Goal: Information Seeking & Learning: Learn about a topic

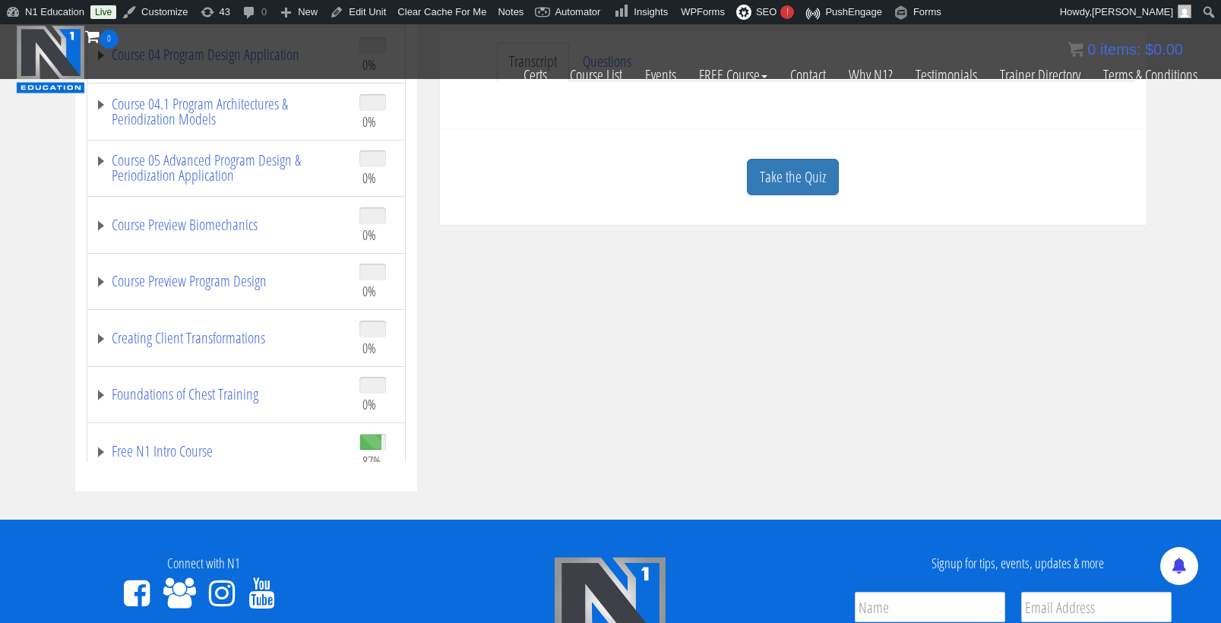
scroll to position [496, 0]
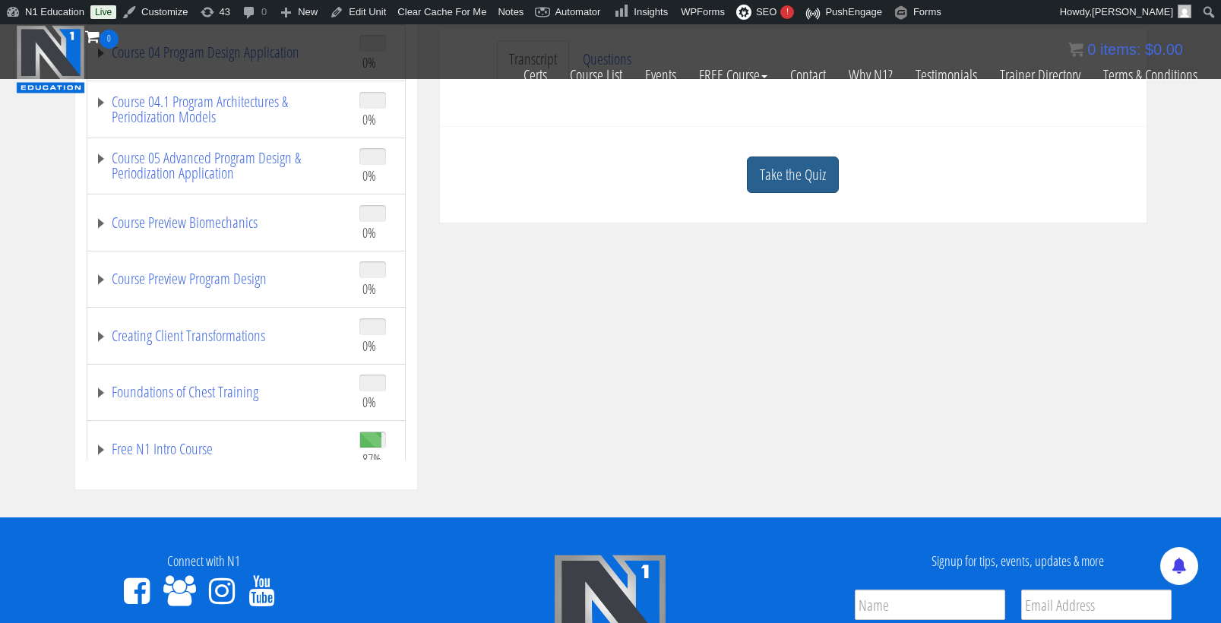
click at [782, 176] on link "Take the Quiz" at bounding box center [793, 175] width 92 height 37
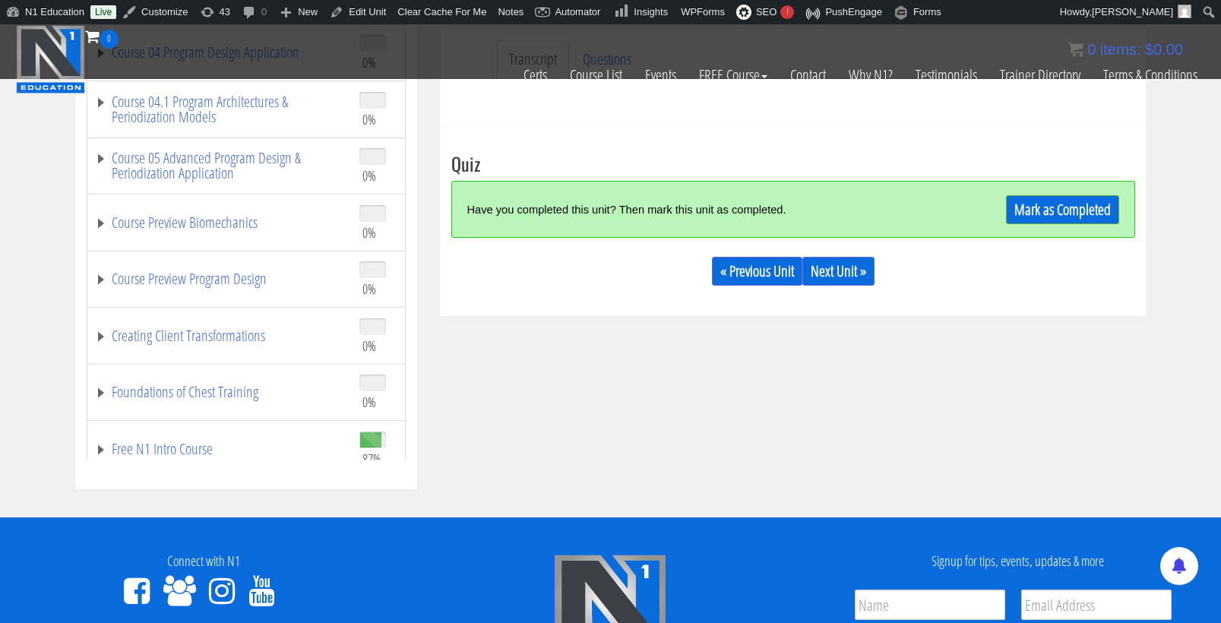
click at [1052, 201] on link "Mark as Completed" at bounding box center [1062, 209] width 113 height 29
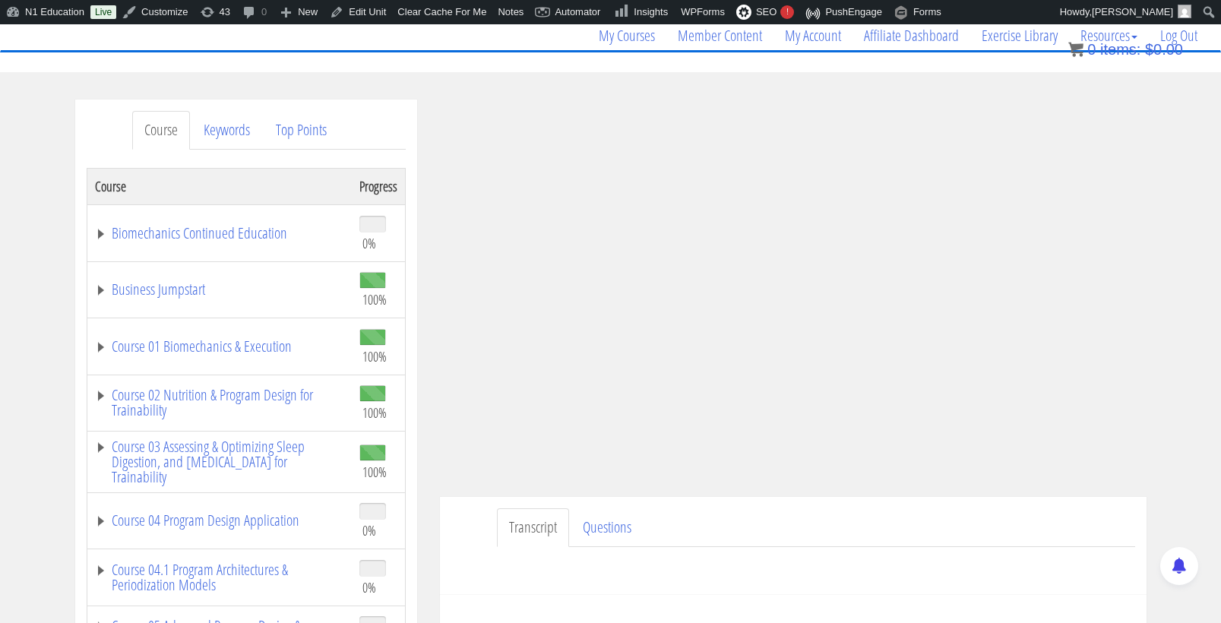
scroll to position [118, 0]
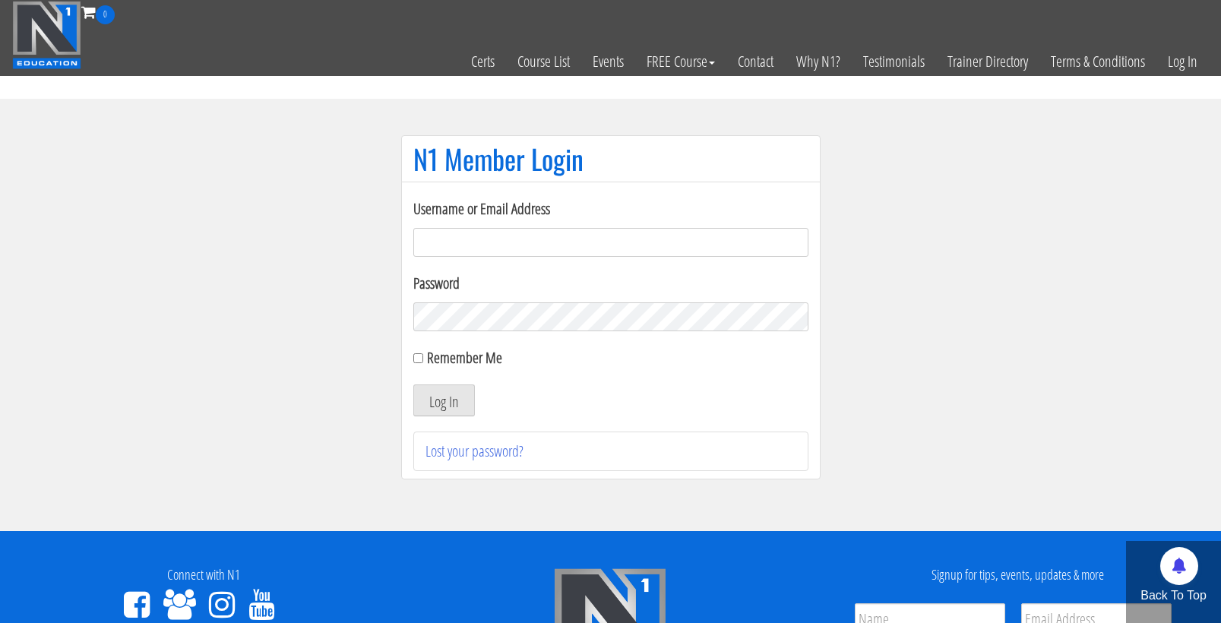
type input "cmoxley"
click at [443, 400] on button "Log In" at bounding box center [444, 400] width 62 height 32
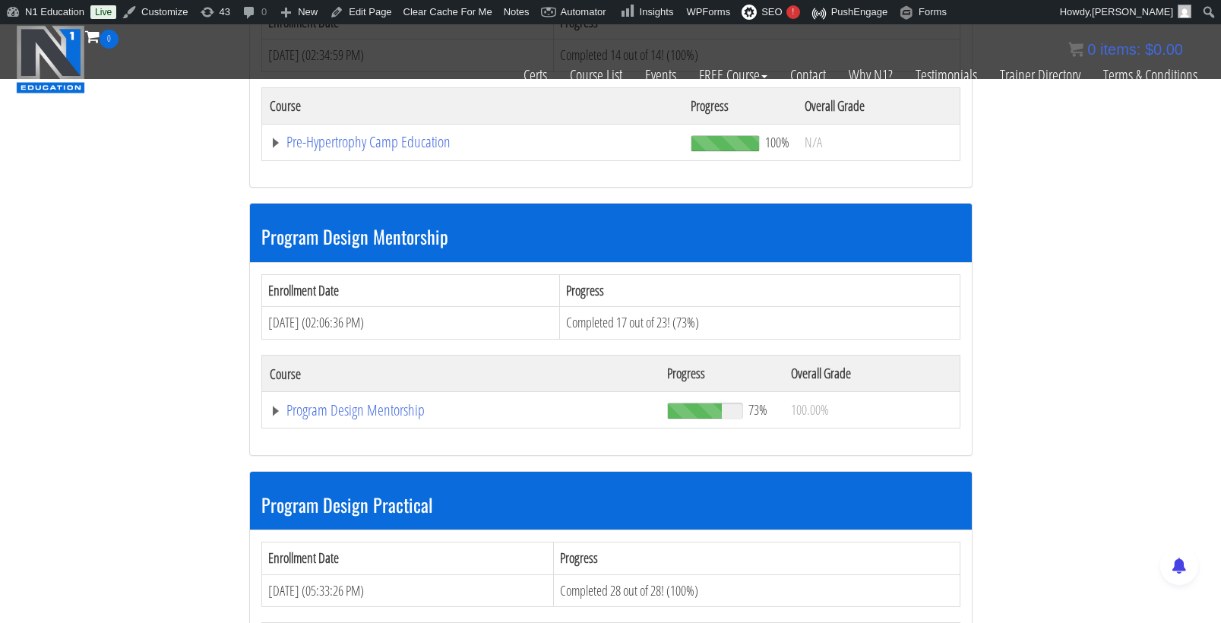
scroll to position [4446, 0]
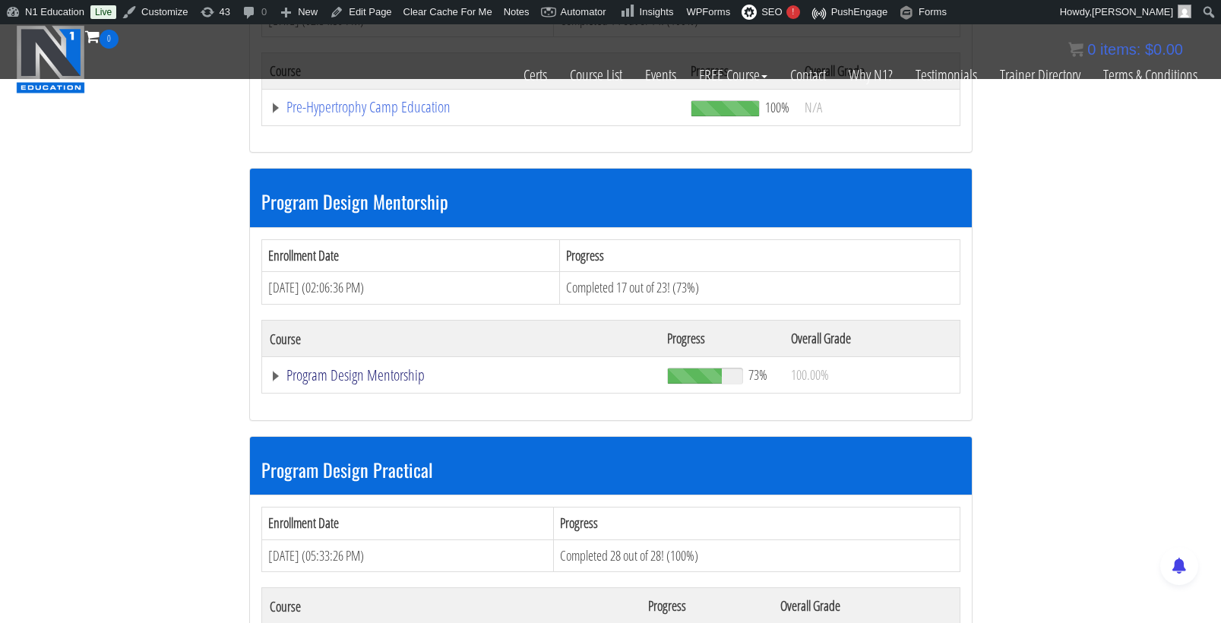
click at [365, 368] on link "Program Design Mentorship" at bounding box center [461, 375] width 382 height 15
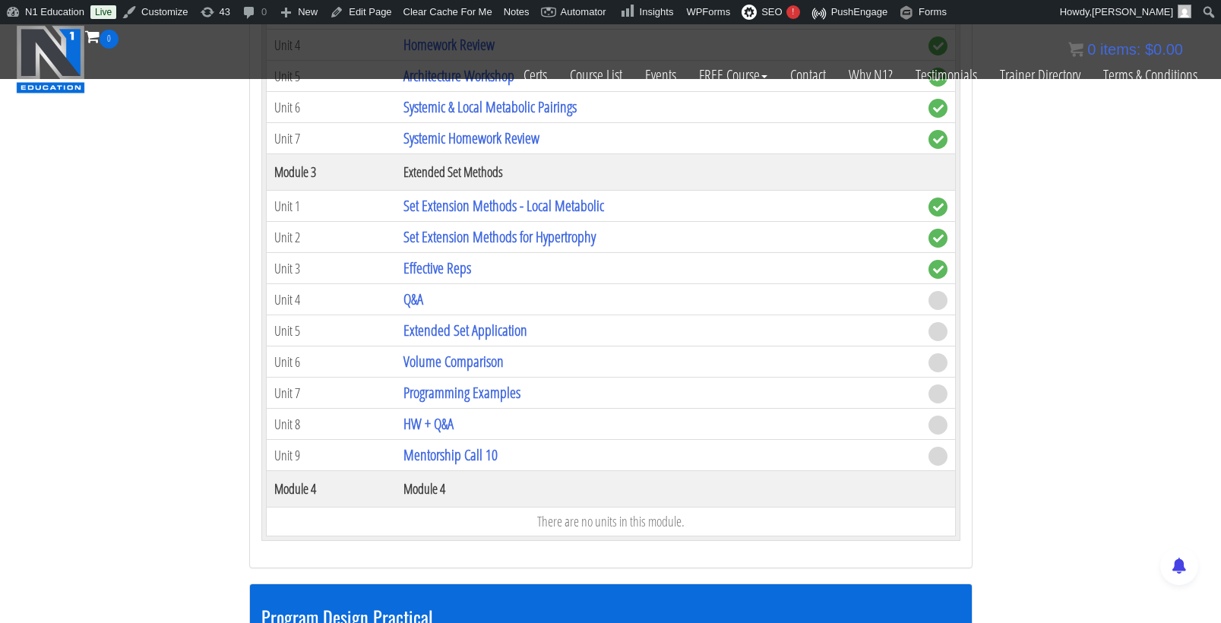
scroll to position [5191, 0]
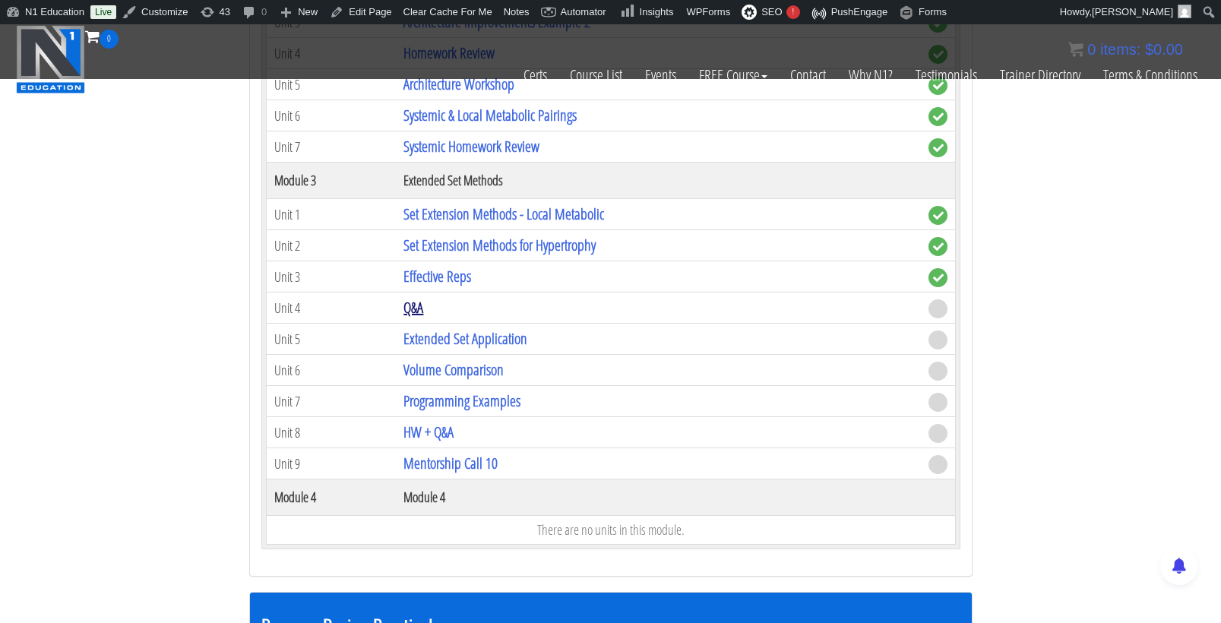
click at [416, 297] on link "Q&A" at bounding box center [413, 307] width 20 height 21
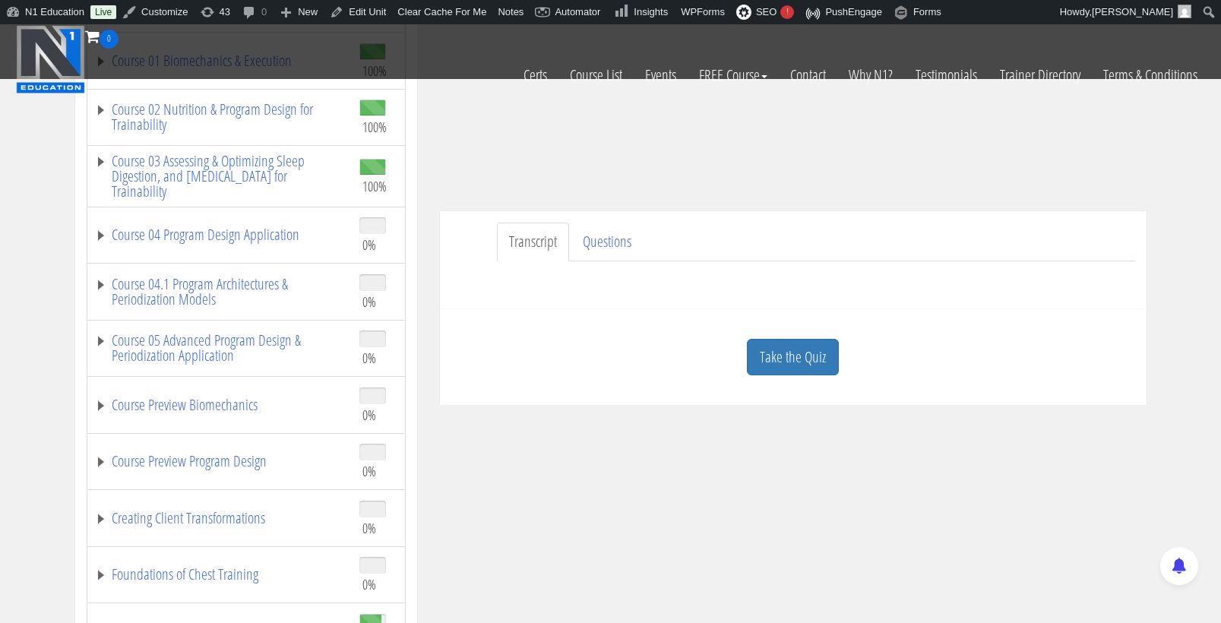
scroll to position [558, 0]
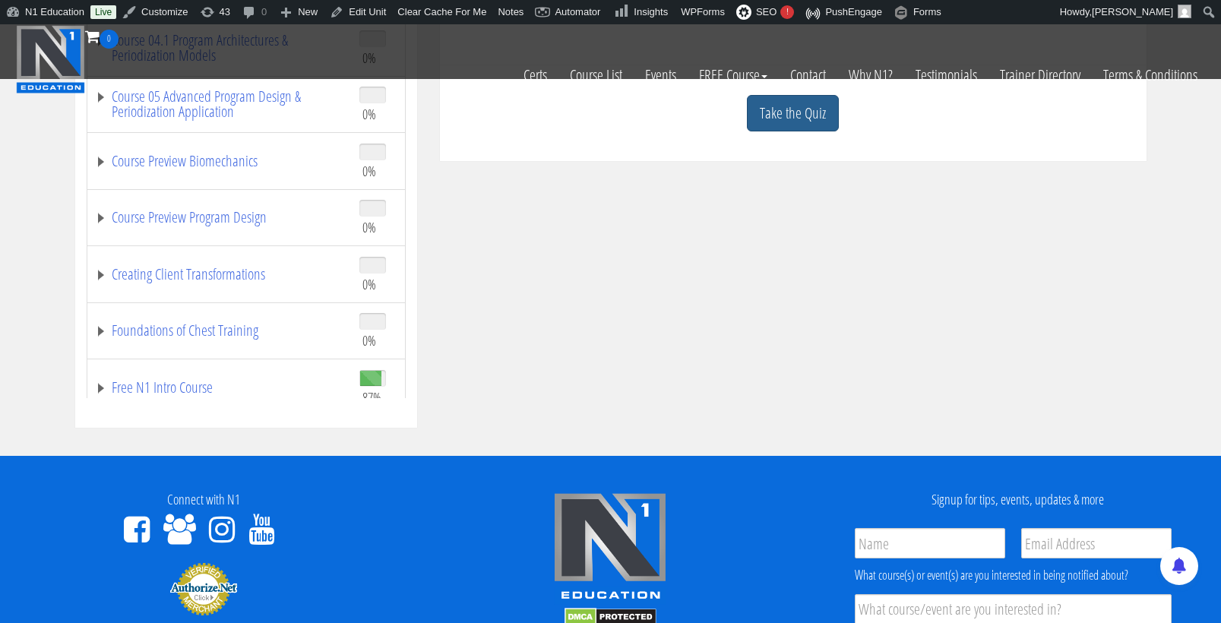
click at [816, 119] on link "Take the Quiz" at bounding box center [793, 113] width 92 height 37
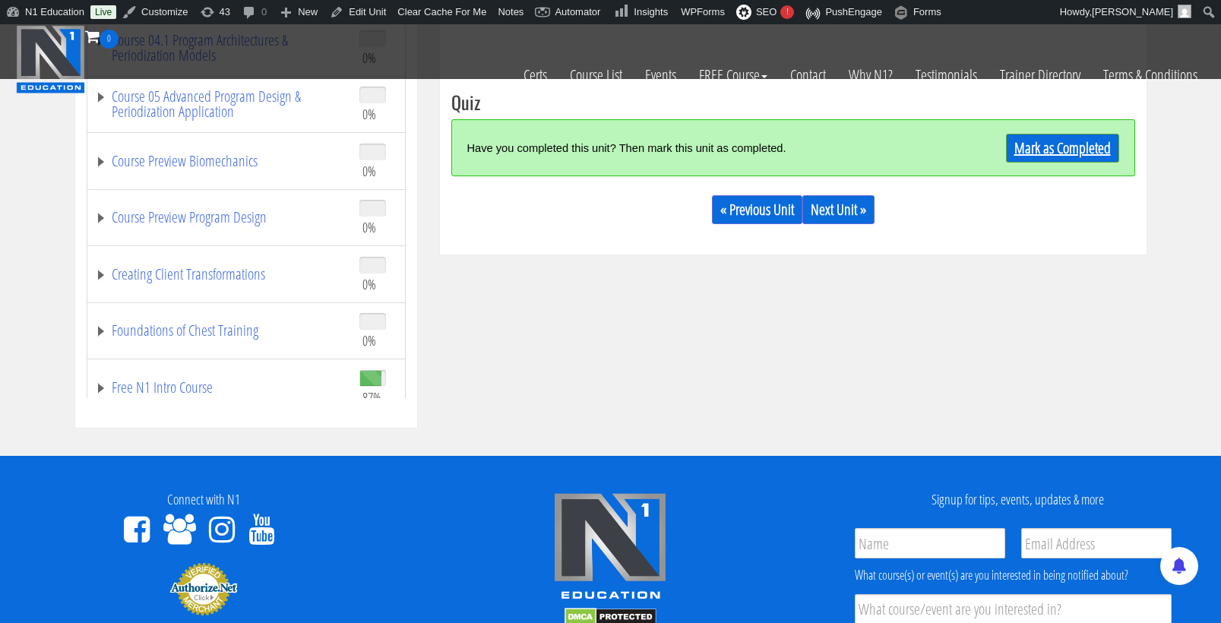
click at [1049, 134] on link "Mark as Completed" at bounding box center [1062, 148] width 113 height 29
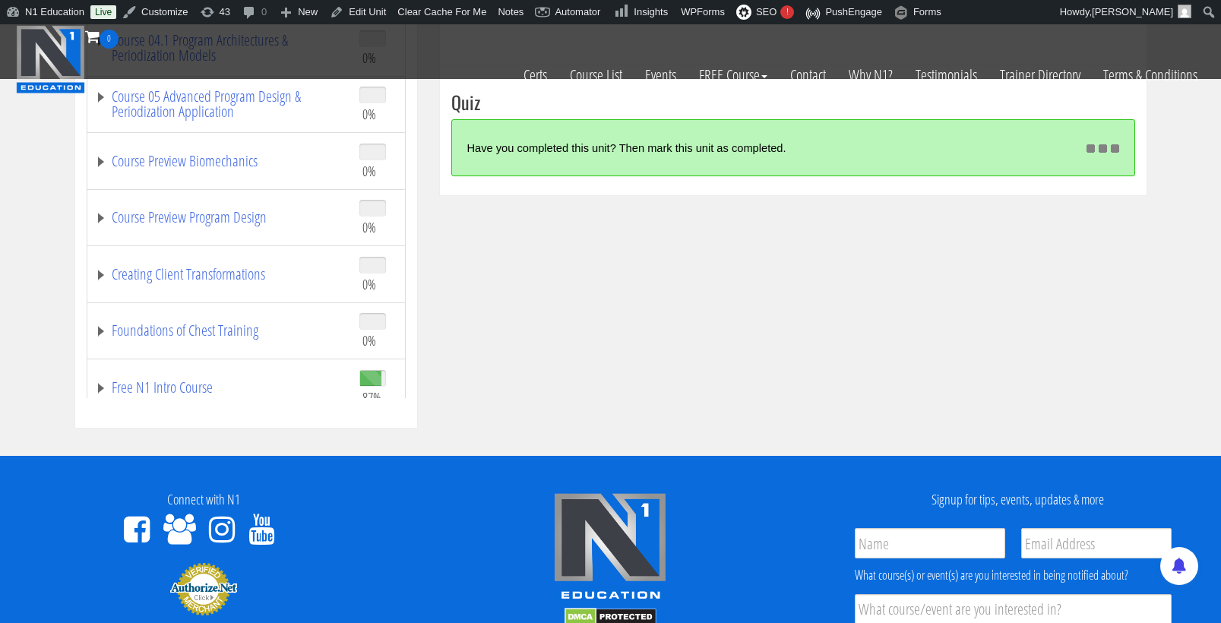
click at [1047, 141] on div "Have you completed this unit? Then mark this unit as completed." at bounding box center [762, 147] width 591 height 33
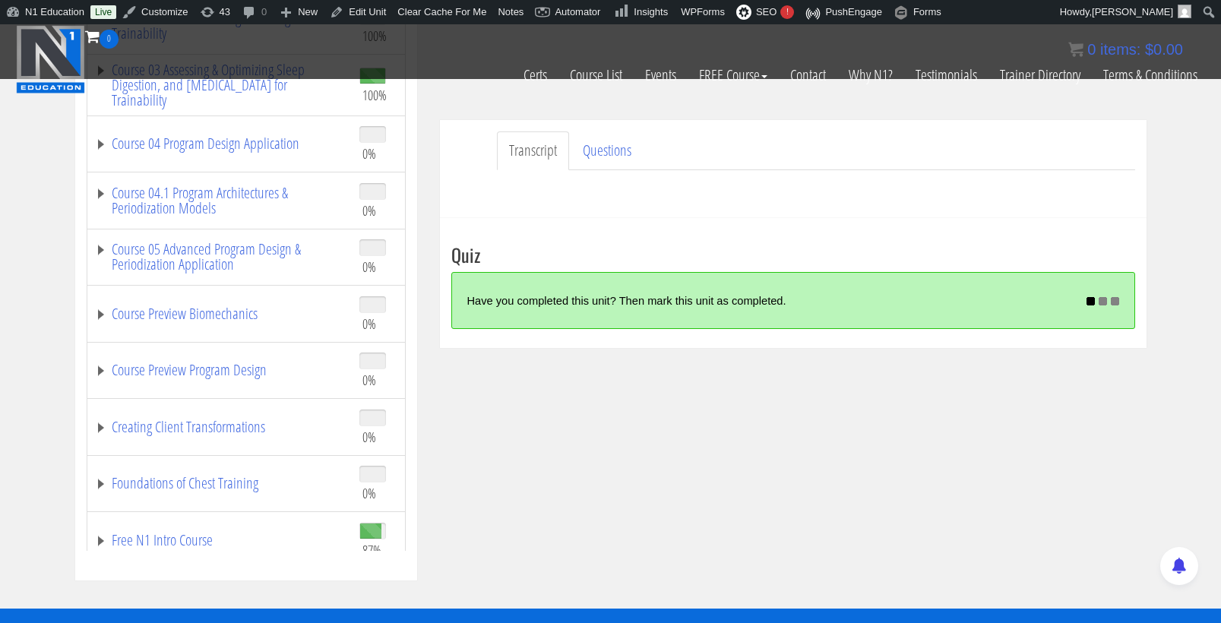
scroll to position [408, 0]
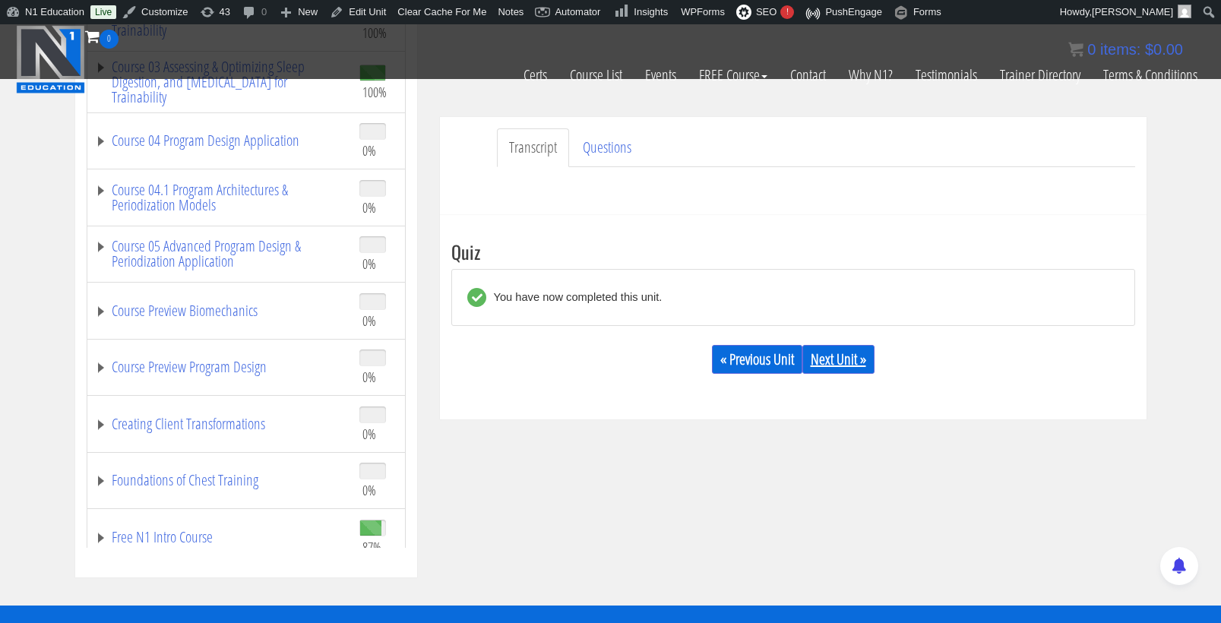
click at [846, 358] on link "Next Unit »" at bounding box center [838, 359] width 72 height 29
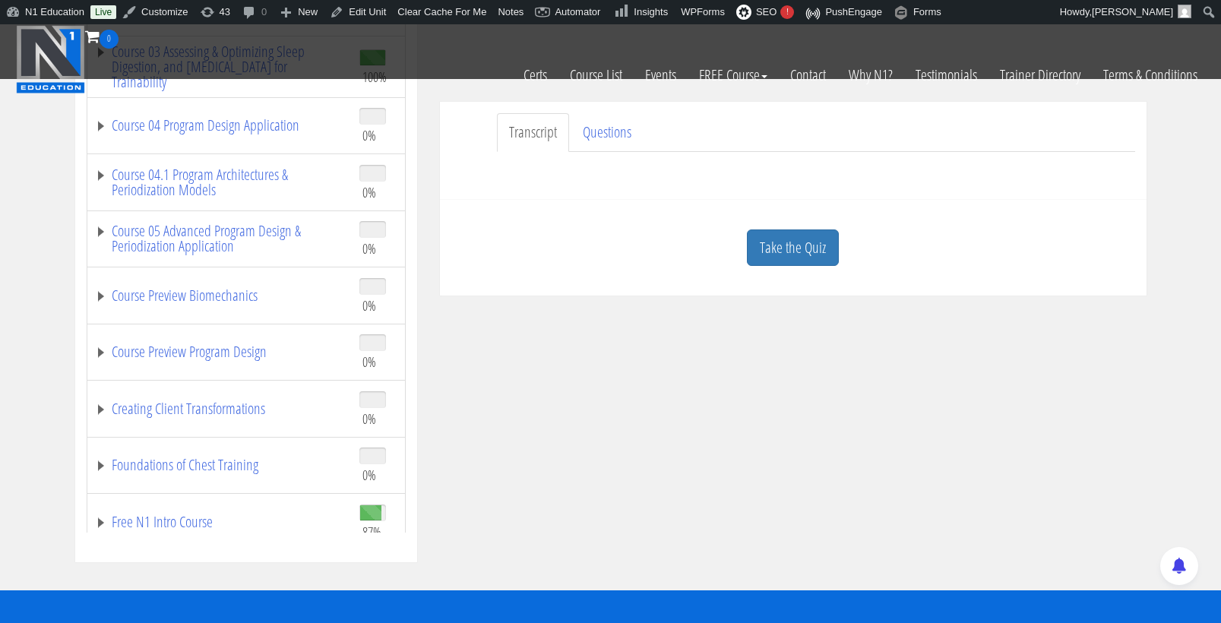
scroll to position [427, 0]
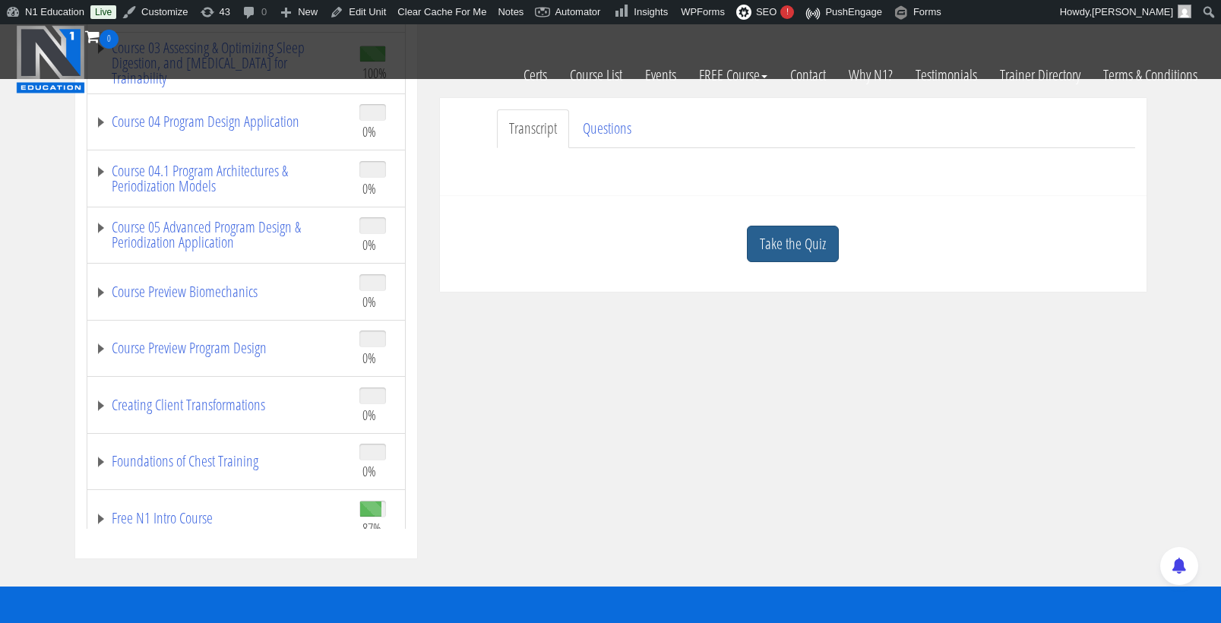
click at [805, 245] on link "Take the Quiz" at bounding box center [793, 244] width 92 height 37
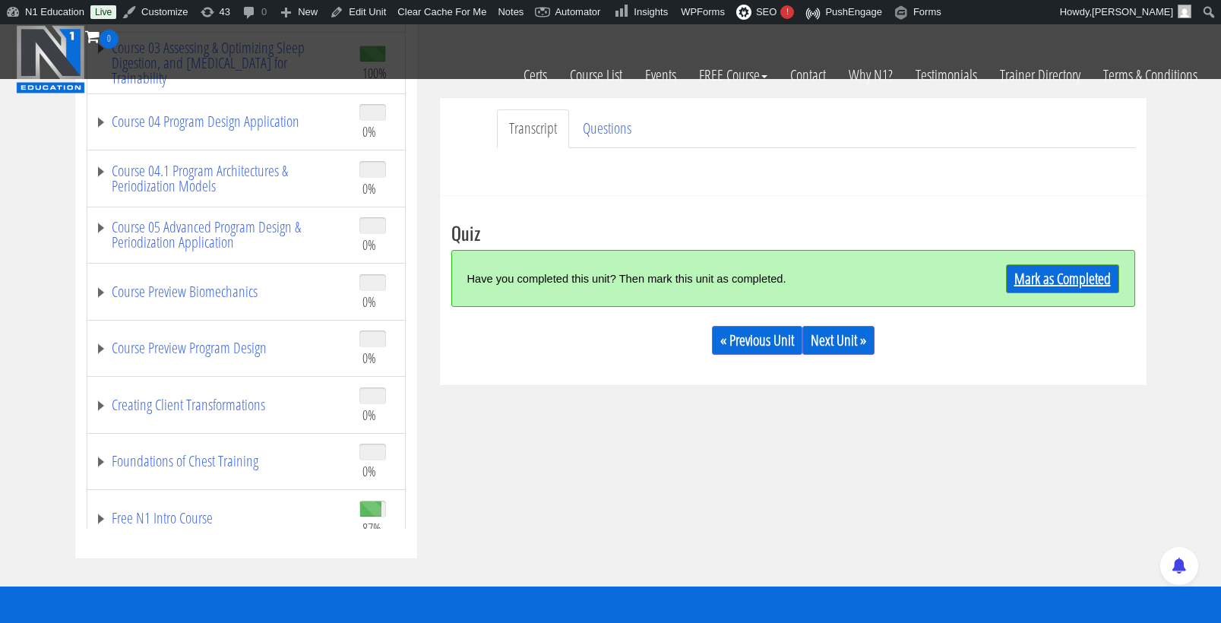
click at [1027, 276] on link "Mark as Completed" at bounding box center [1062, 278] width 113 height 29
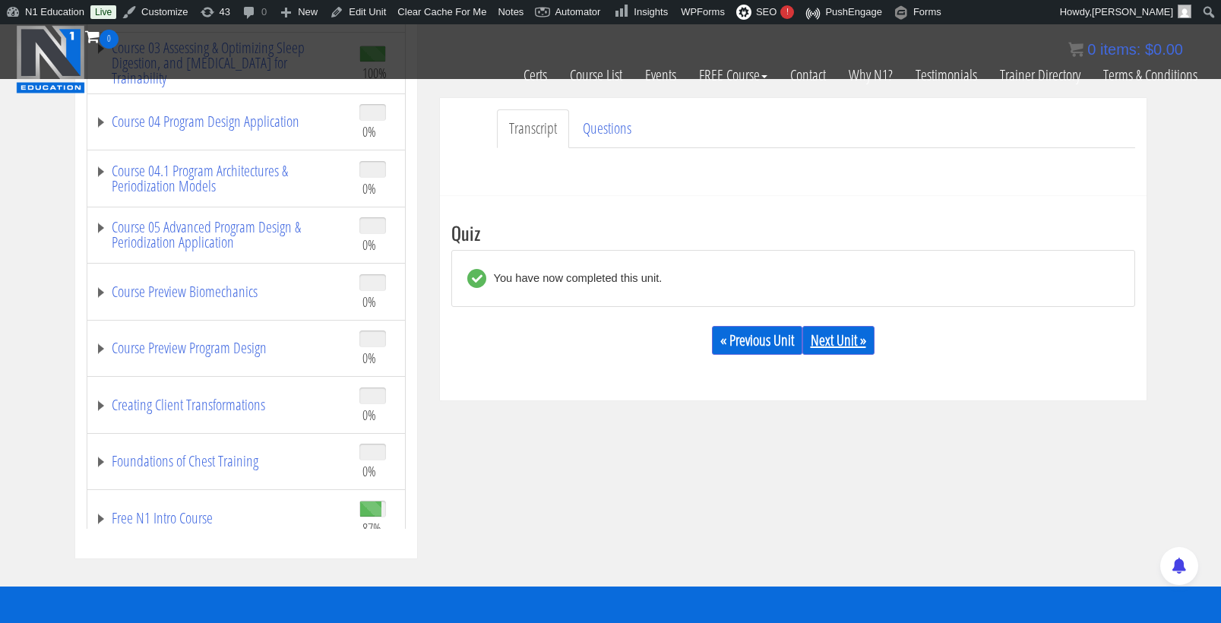
click at [857, 344] on link "Next Unit »" at bounding box center [838, 340] width 72 height 29
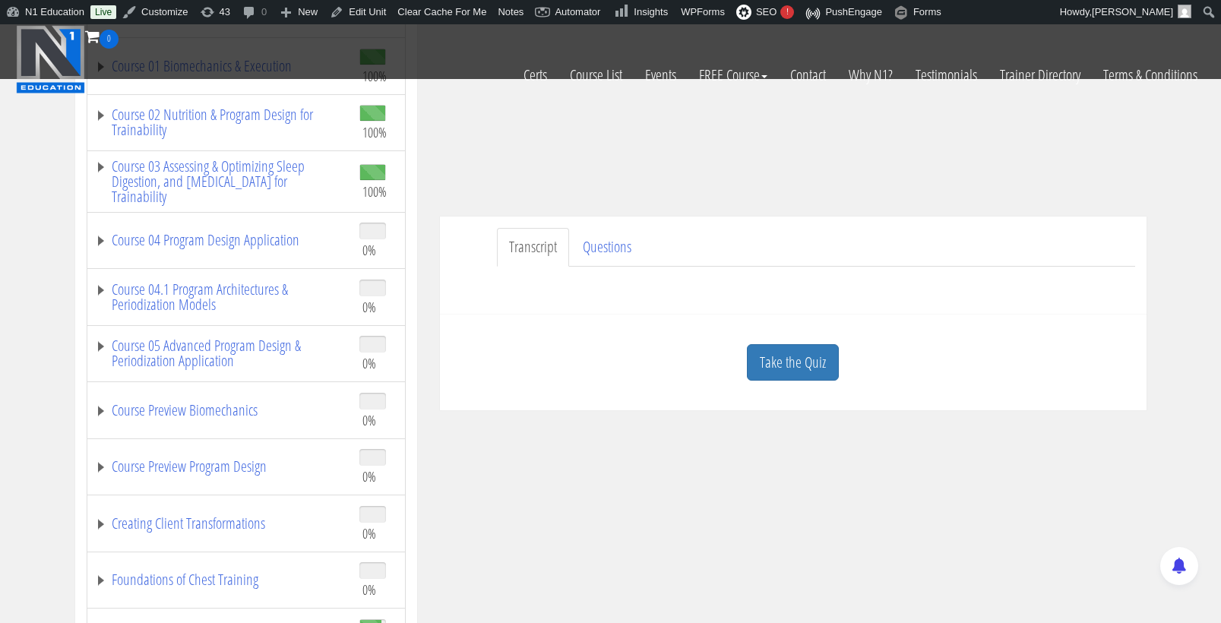
scroll to position [318, 0]
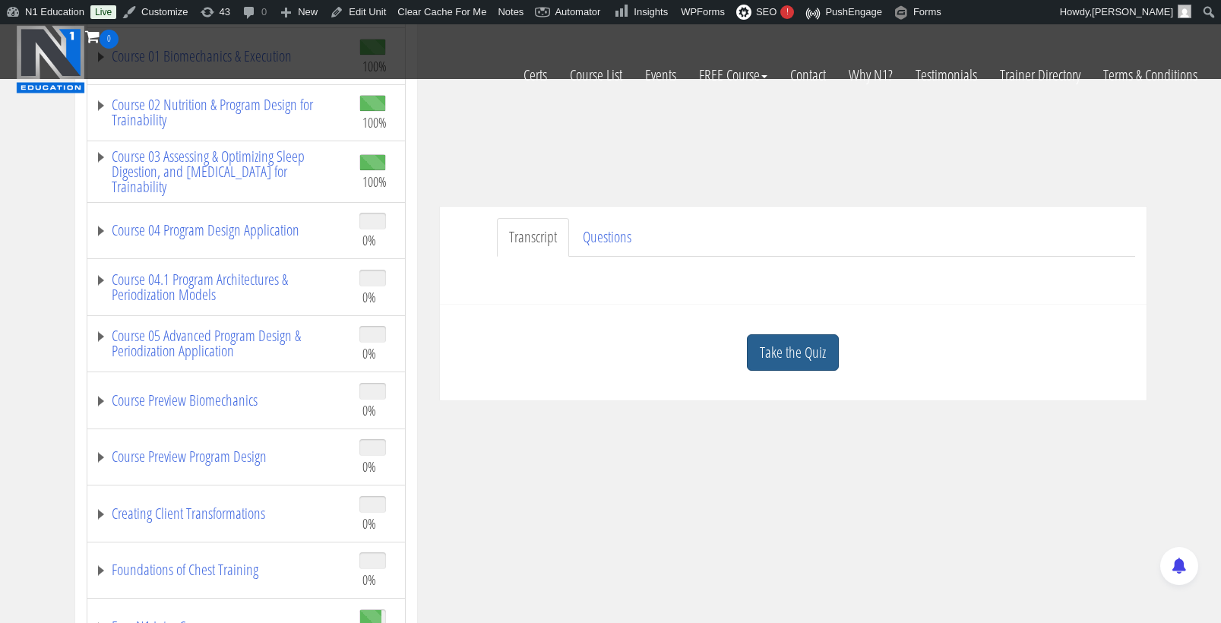
click at [812, 353] on link "Take the Quiz" at bounding box center [793, 352] width 92 height 37
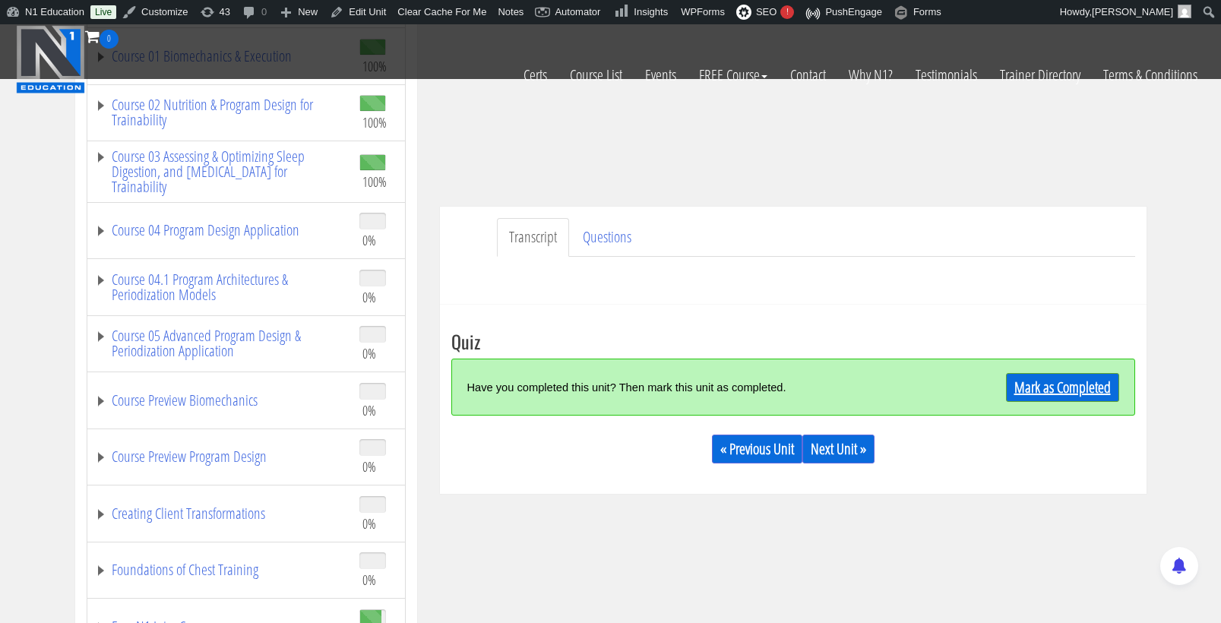
click at [1032, 383] on link "Mark as Completed" at bounding box center [1062, 387] width 113 height 29
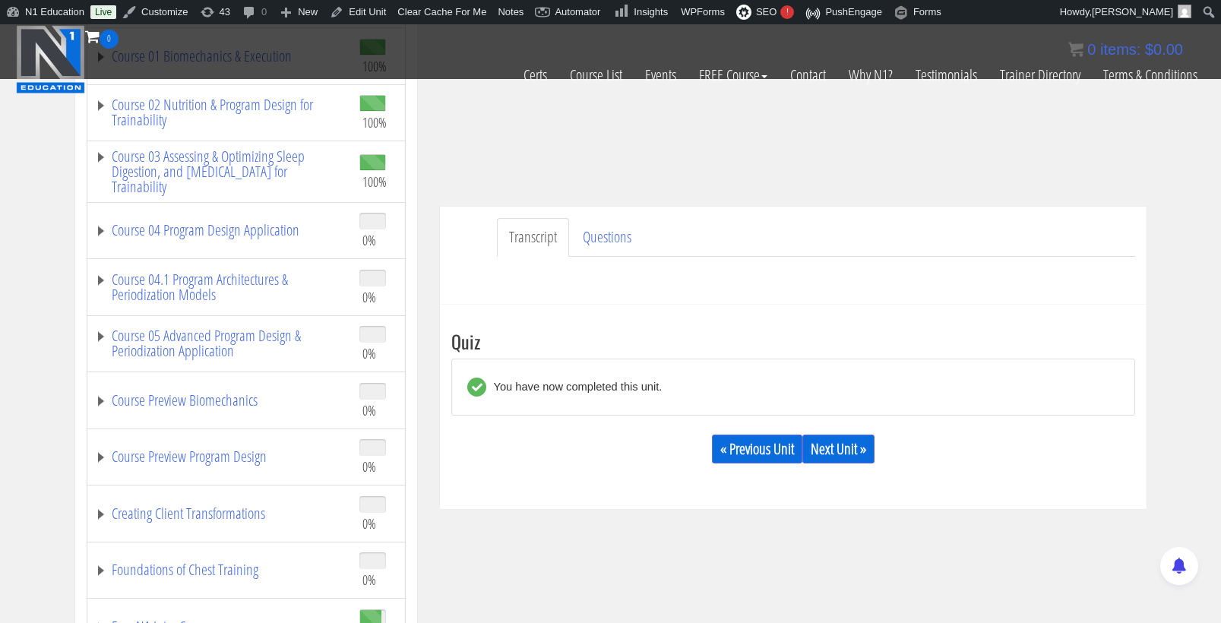
click at [858, 451] on link "Next Unit »" at bounding box center [838, 449] width 72 height 29
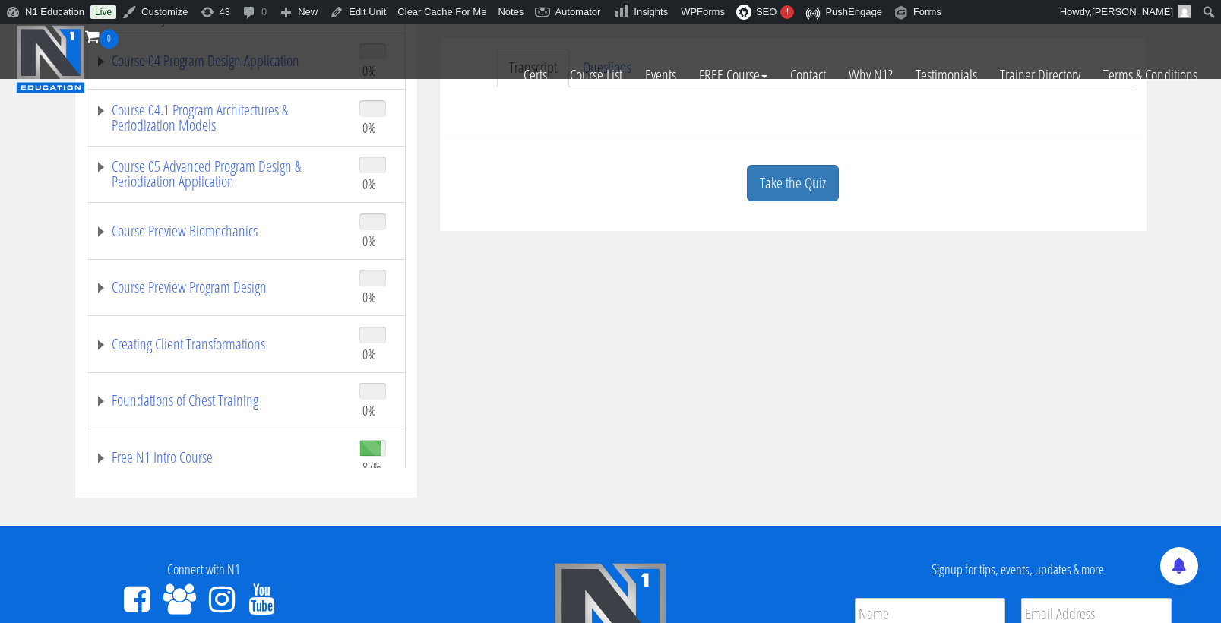
scroll to position [492, 0]
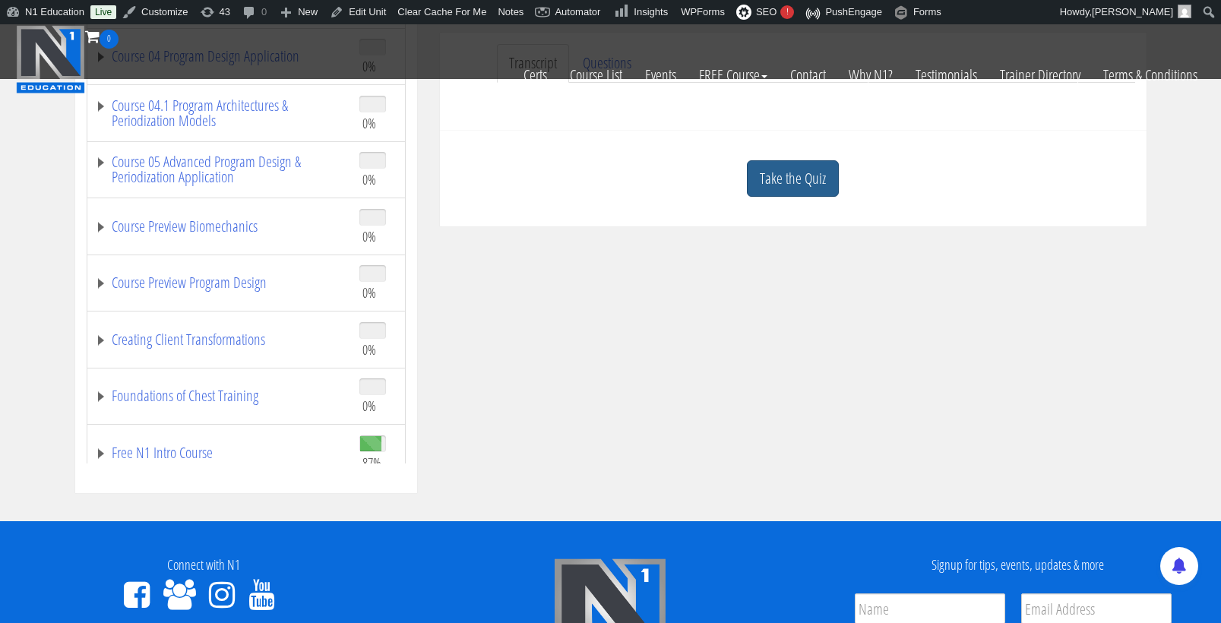
click at [811, 192] on link "Take the Quiz" at bounding box center [793, 178] width 92 height 37
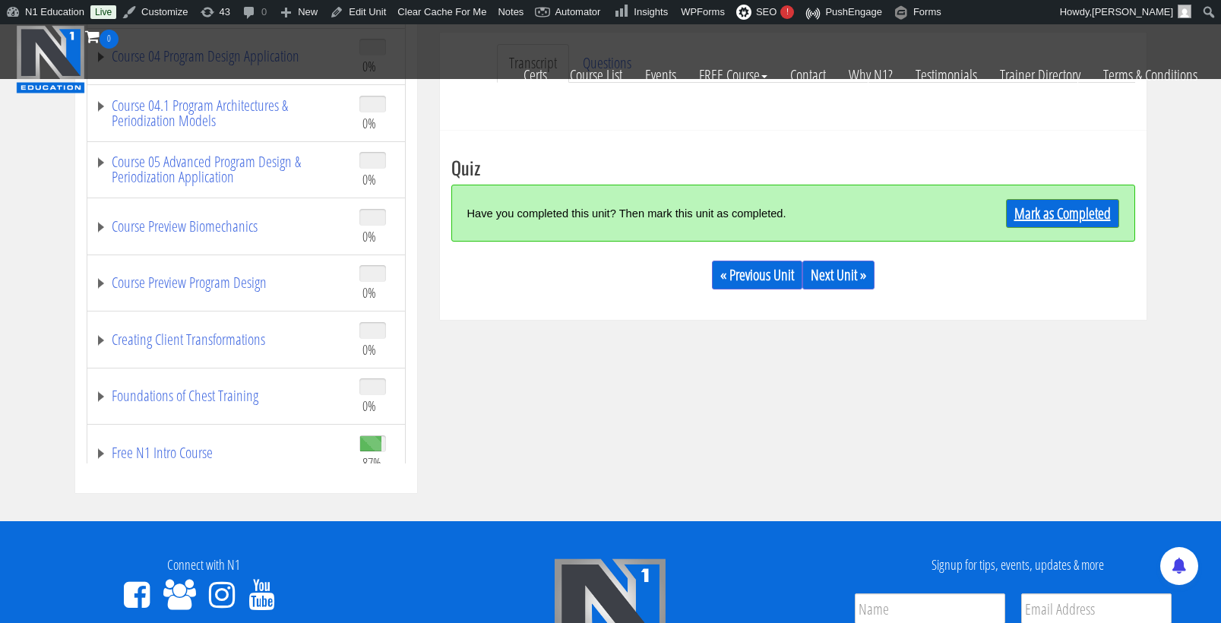
click at [1021, 214] on link "Mark as Completed" at bounding box center [1062, 213] width 113 height 29
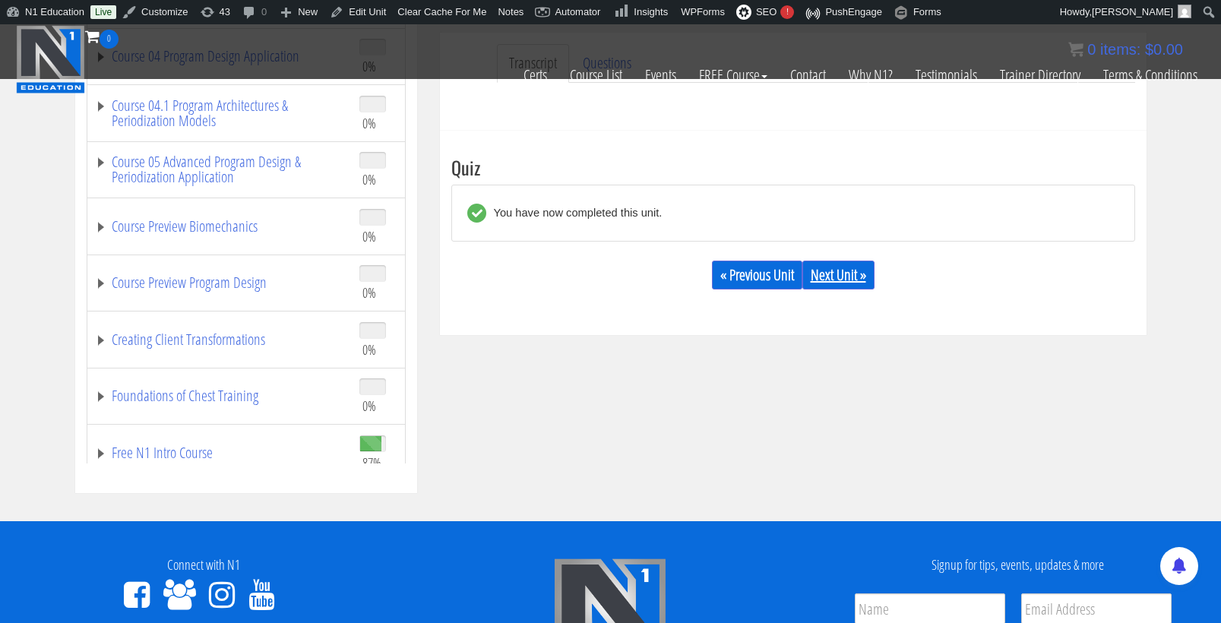
click at [844, 276] on link "Next Unit »" at bounding box center [838, 275] width 72 height 29
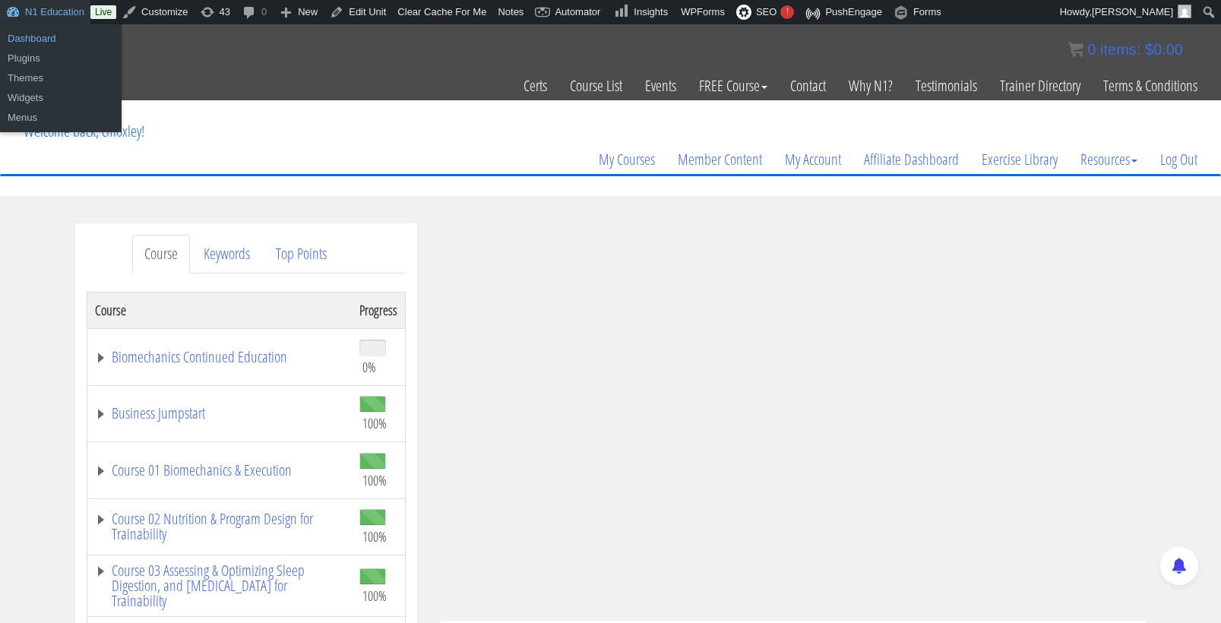
click at [40, 38] on link "Dashboard" at bounding box center [61, 39] width 122 height 20
